Goal: Information Seeking & Learning: Learn about a topic

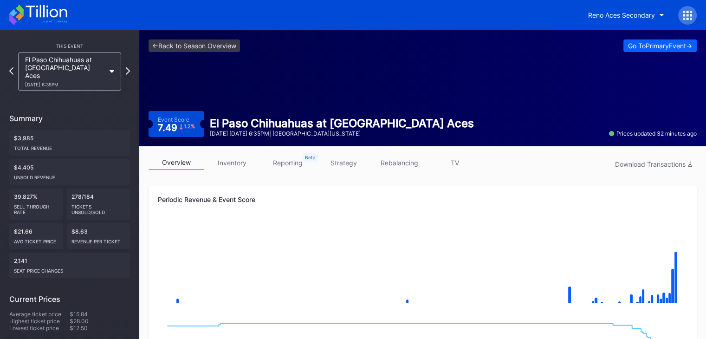
click at [47, 12] on icon at bounding box center [46, 11] width 41 height 13
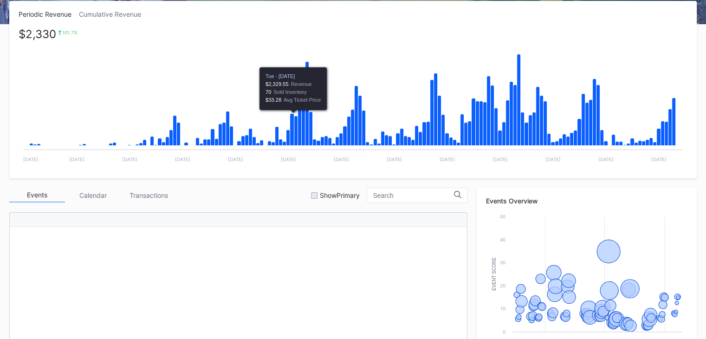
scroll to position [170, 0]
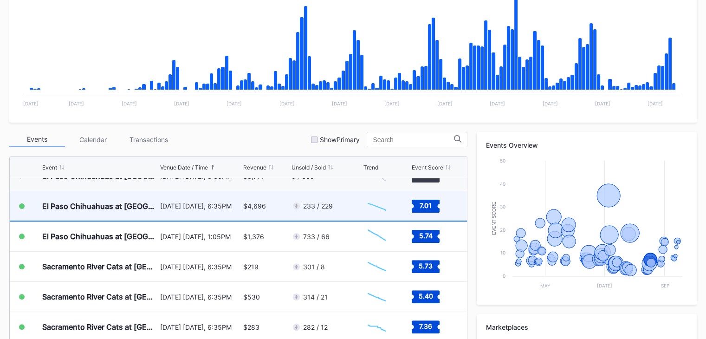
scroll to position [1847, 0]
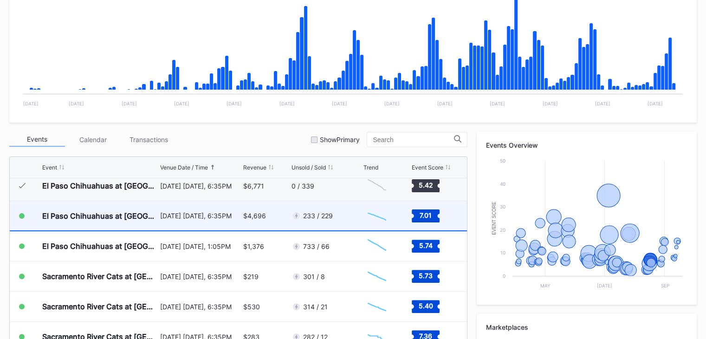
click at [275, 214] on div "$4,696" at bounding box center [266, 215] width 46 height 29
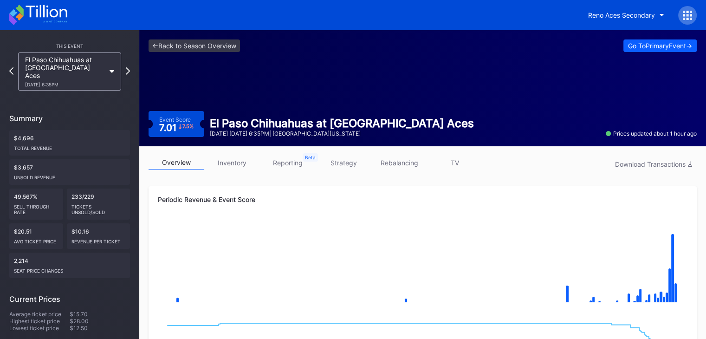
click at [45, 12] on icon at bounding box center [38, 15] width 58 height 20
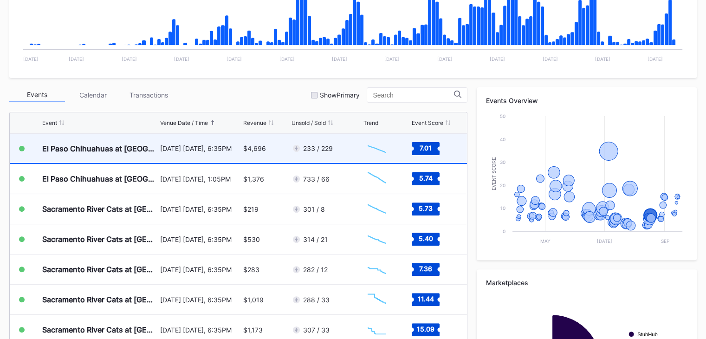
scroll to position [1846, 0]
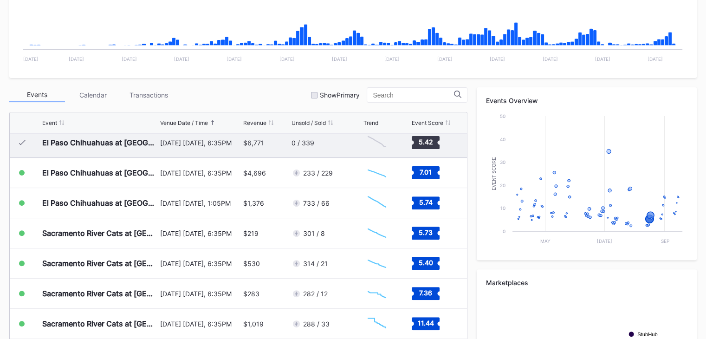
click at [270, 145] on div "$6,771" at bounding box center [266, 143] width 46 height 30
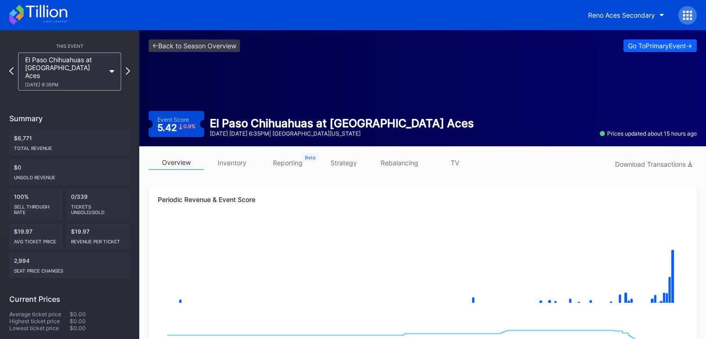
click at [57, 13] on icon at bounding box center [46, 11] width 41 height 13
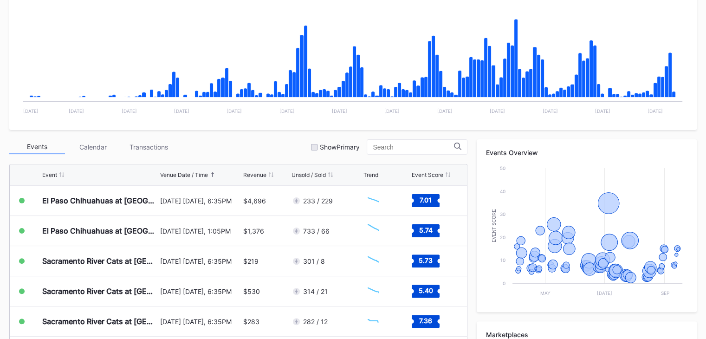
scroll to position [199, 0]
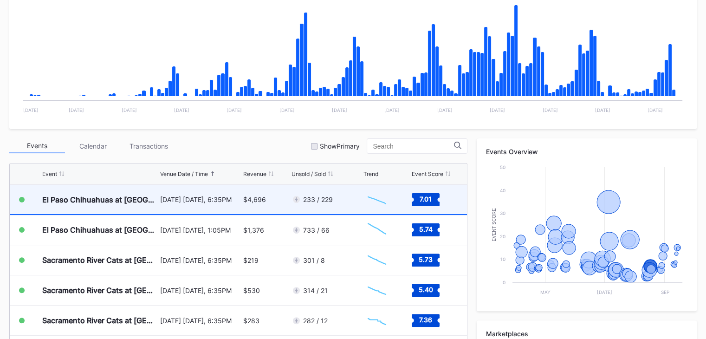
click at [281, 197] on div "$4,696" at bounding box center [266, 199] width 46 height 29
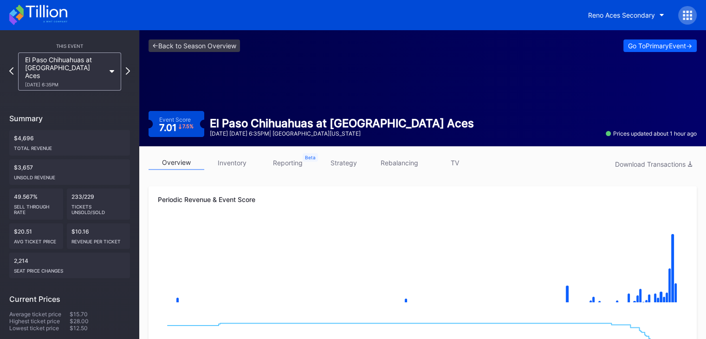
click at [233, 156] on link "inventory" at bounding box center [232, 162] width 56 height 14
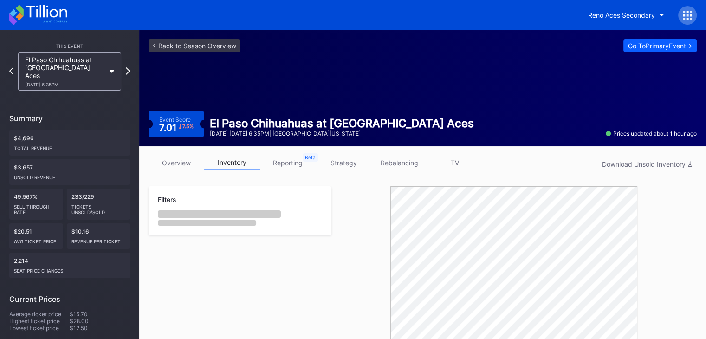
scroll to position [253, 0]
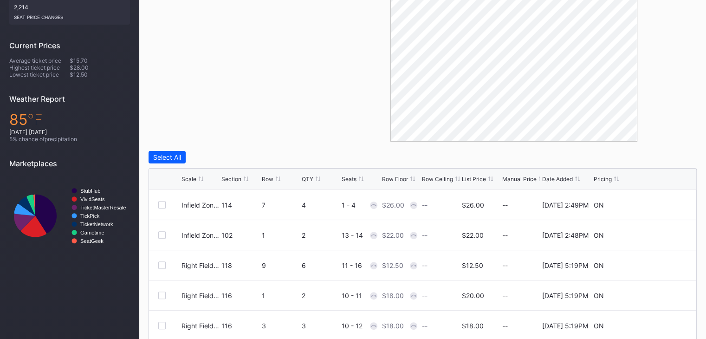
click at [481, 177] on div "List Price" at bounding box center [474, 178] width 24 height 7
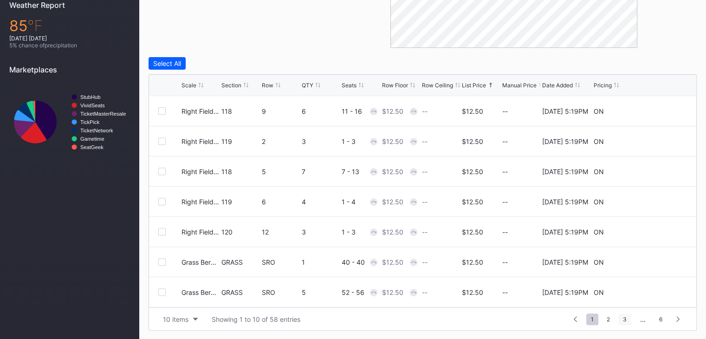
click at [622, 317] on span "3" at bounding box center [624, 319] width 13 height 12
click at [622, 317] on span "4" at bounding box center [624, 319] width 13 height 12
click at [622, 317] on span "4" at bounding box center [627, 319] width 13 height 12
click at [649, 316] on span "5" at bounding box center [644, 319] width 13 height 12
click at [656, 317] on span "6" at bounding box center [660, 319] width 13 height 12
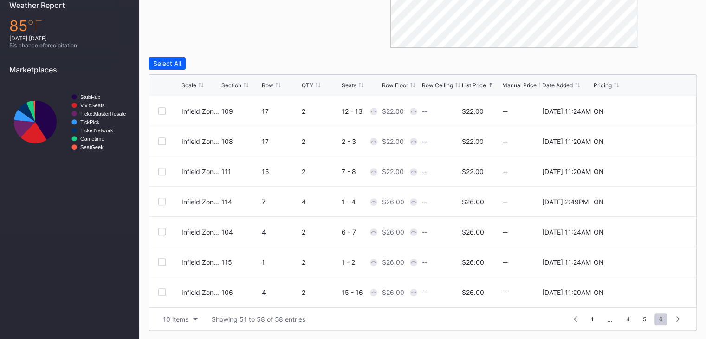
scroll to position [0, 0]
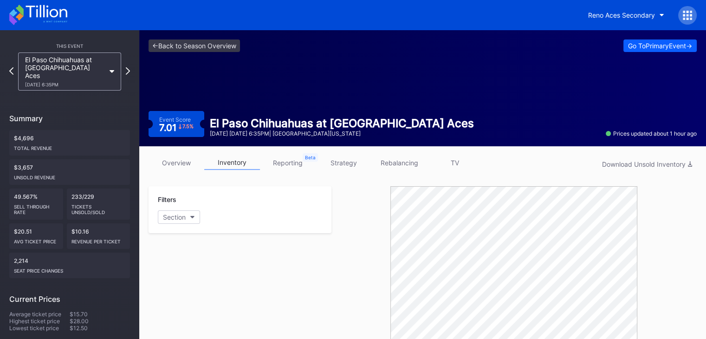
click at [46, 4] on div "Reno Aces Secondary" at bounding box center [353, 15] width 706 height 30
click at [43, 7] on icon at bounding box center [38, 15] width 58 height 20
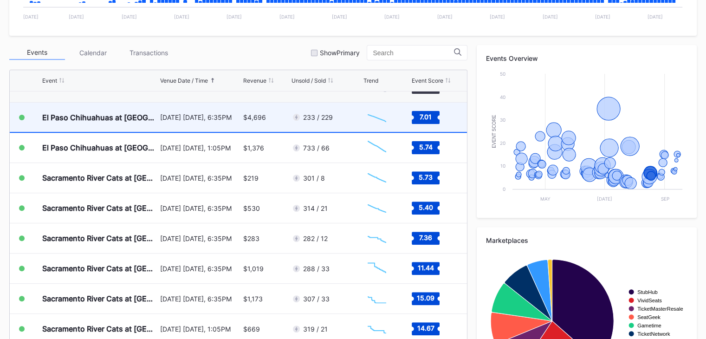
scroll to position [1870, 0]
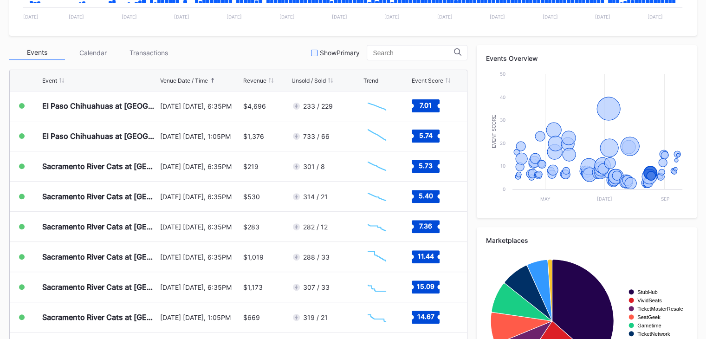
click at [352, 54] on div "Show Primary" at bounding box center [340, 53] width 40 height 8
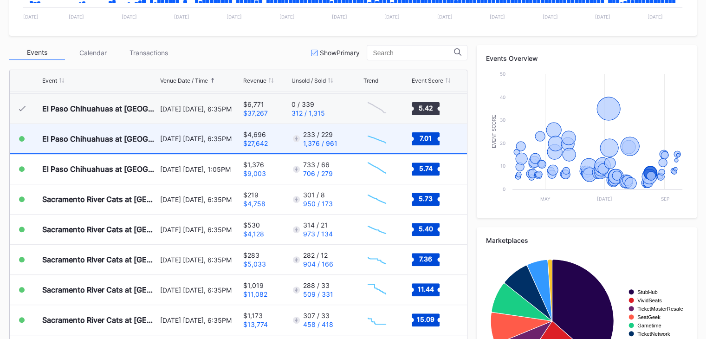
scroll to position [1837, 0]
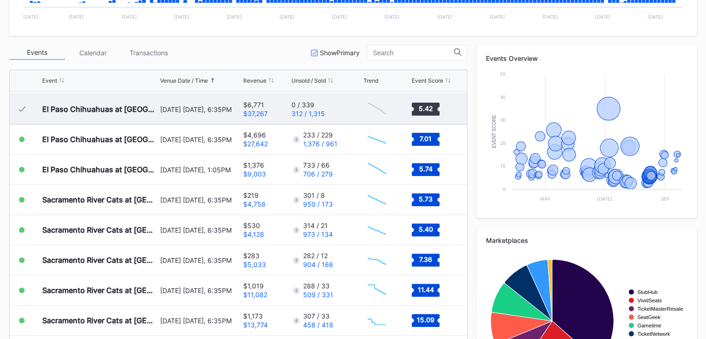
click at [340, 112] on div "0 / 339 312 / 1,315" at bounding box center [325, 109] width 69 height 30
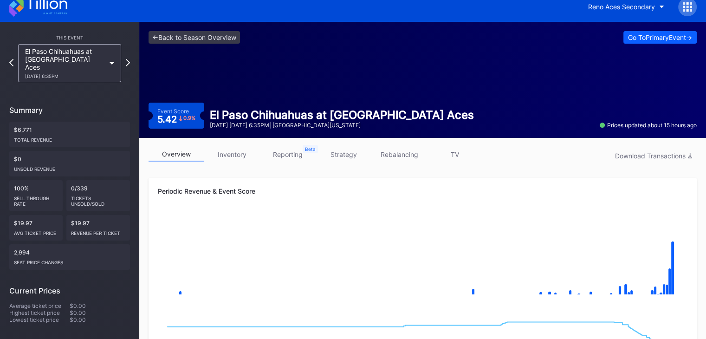
scroll to position [7, 0]
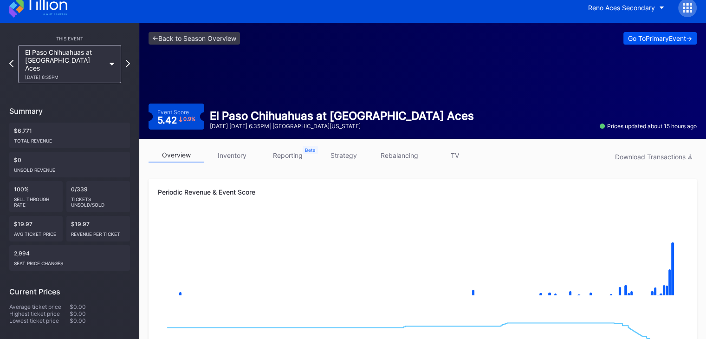
click at [655, 34] on div "Go To Primary Event ->" at bounding box center [660, 38] width 64 height 8
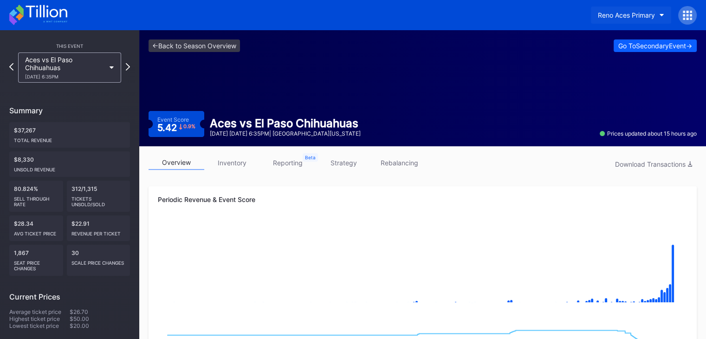
click at [633, 19] on button "Reno Aces Primary" at bounding box center [631, 14] width 80 height 17
click at [129, 65] on icon at bounding box center [127, 66] width 5 height 9
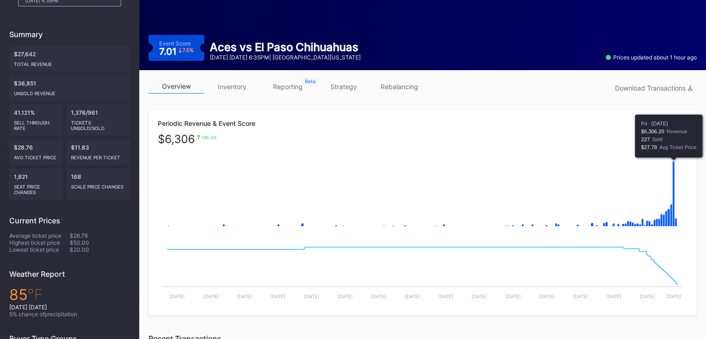
scroll to position [77, 0]
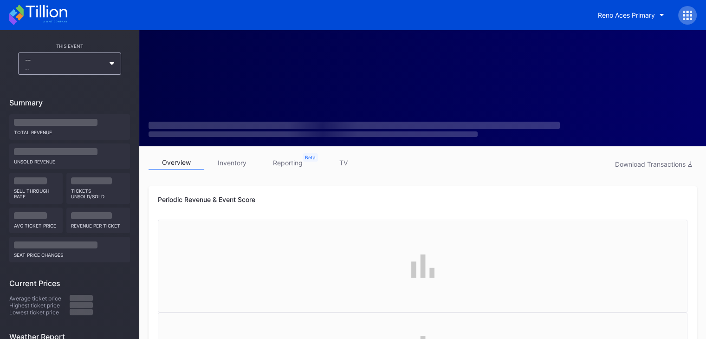
scroll to position [7, 0]
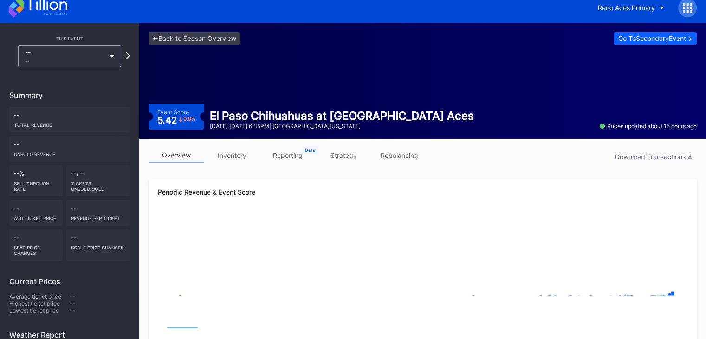
click at [52, 9] on icon at bounding box center [46, 4] width 41 height 13
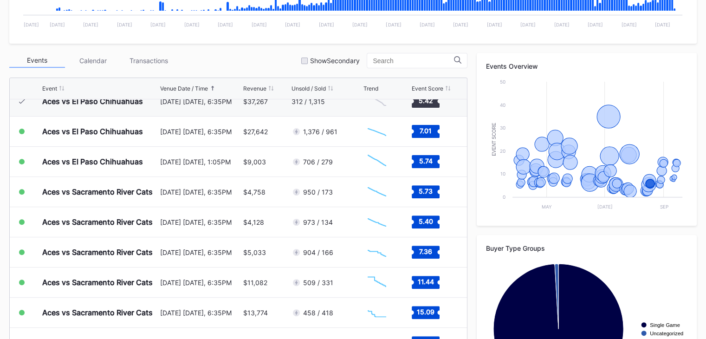
scroll to position [1826, 0]
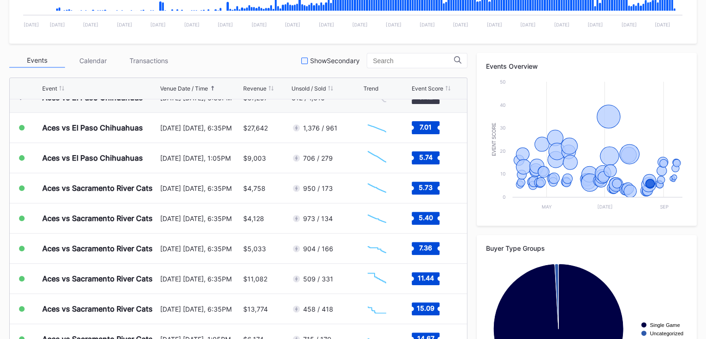
click at [347, 59] on div "Show Secondary" at bounding box center [335, 61] width 50 height 8
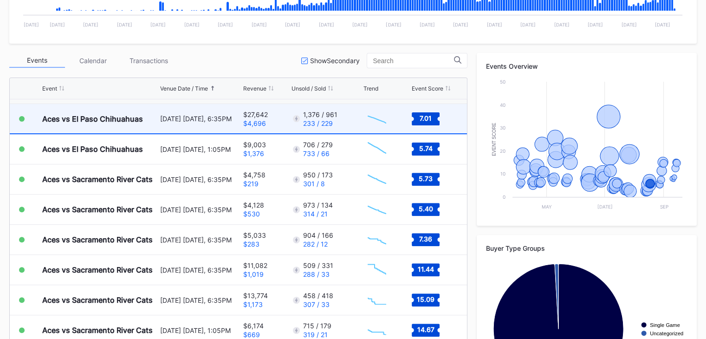
scroll to position [1835, 0]
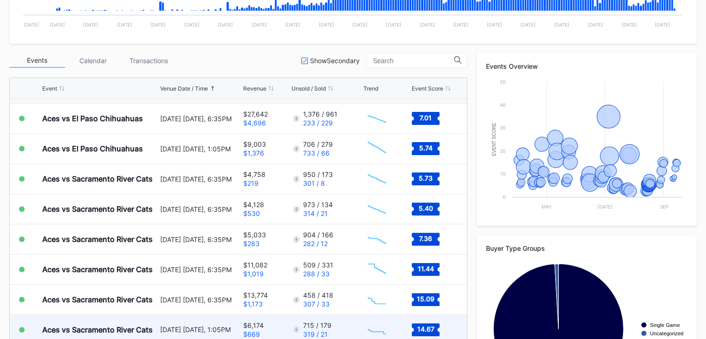
click at [401, 335] on div "Created with Highcharts 11.2.0 Chart title" at bounding box center [386, 329] width 46 height 29
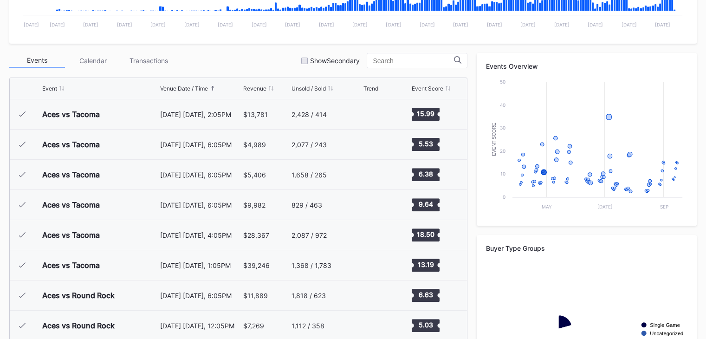
scroll to position [1839, 0]
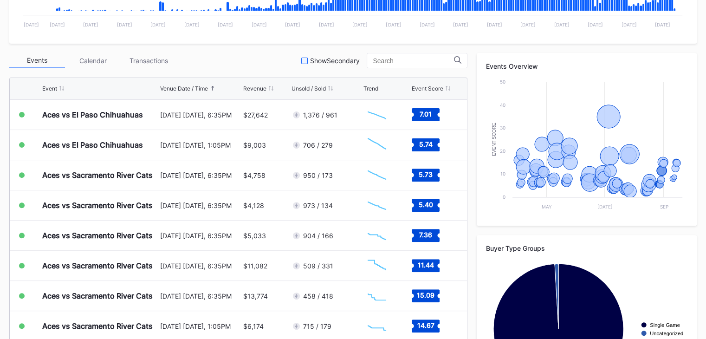
click at [334, 61] on div "Show Secondary" at bounding box center [335, 61] width 50 height 8
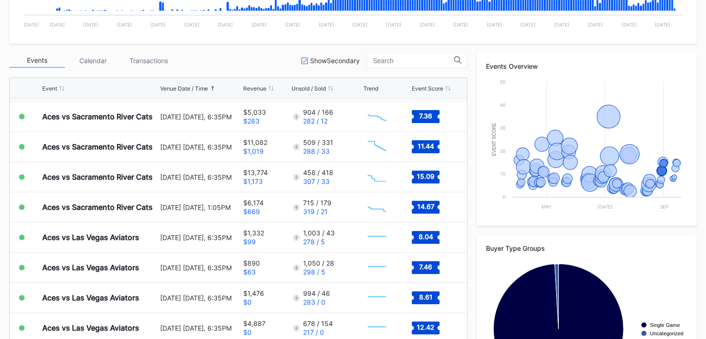
scroll to position [0, 0]
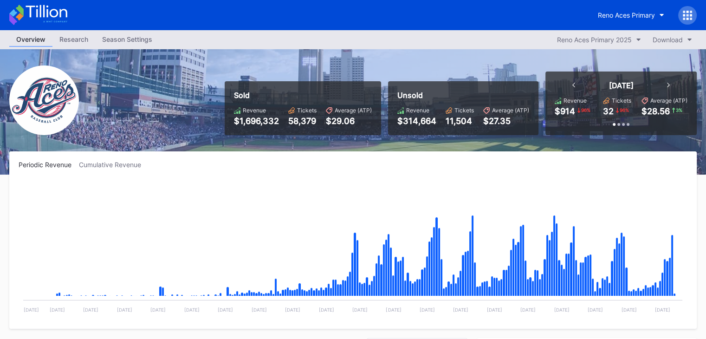
click at [58, 14] on icon at bounding box center [38, 15] width 58 height 20
click at [637, 14] on div "Reno Aces Primary" at bounding box center [626, 15] width 57 height 8
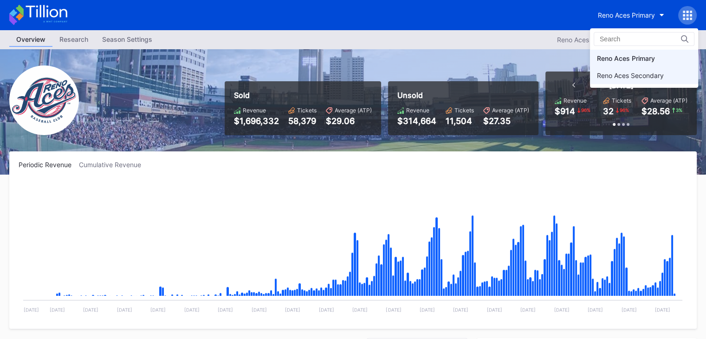
click at [621, 74] on div "Reno Aces Secondary" at bounding box center [630, 75] width 67 height 8
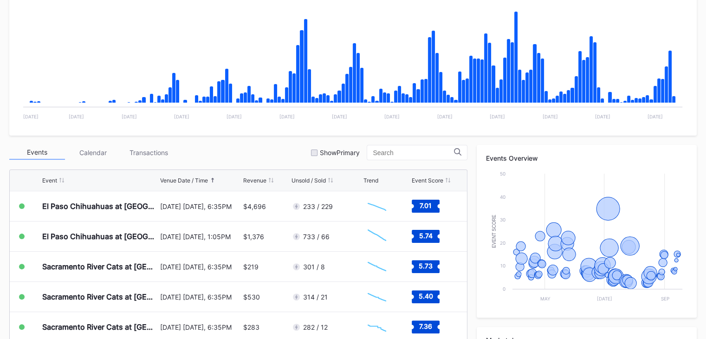
scroll to position [226, 0]
